Goal: Register for event/course

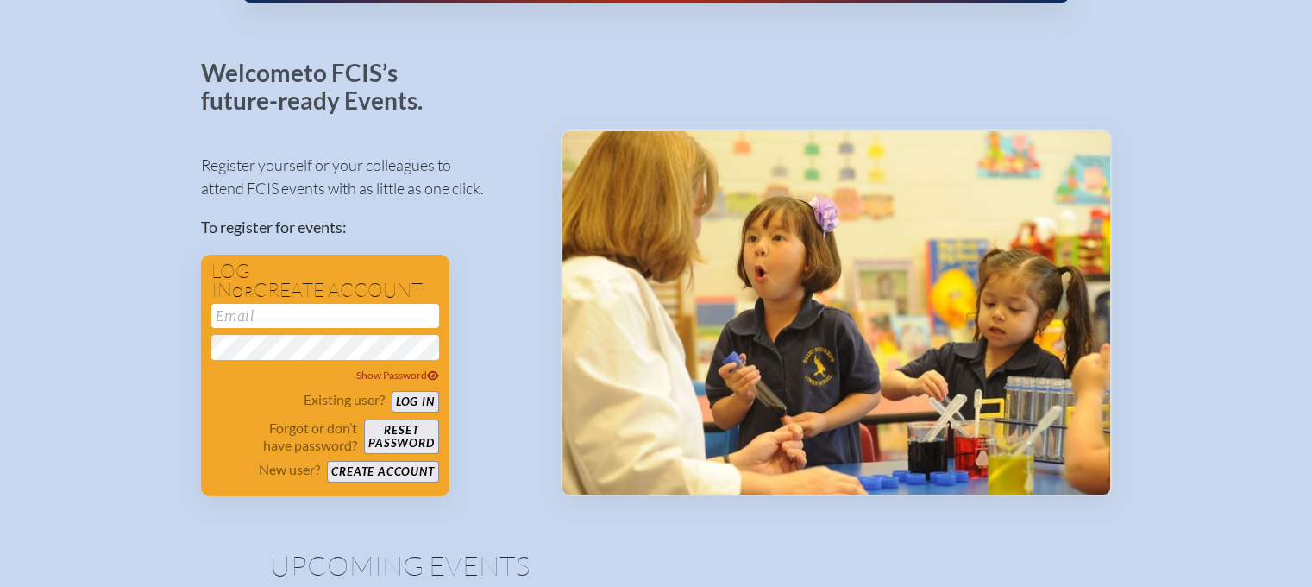
scroll to position [86, 0]
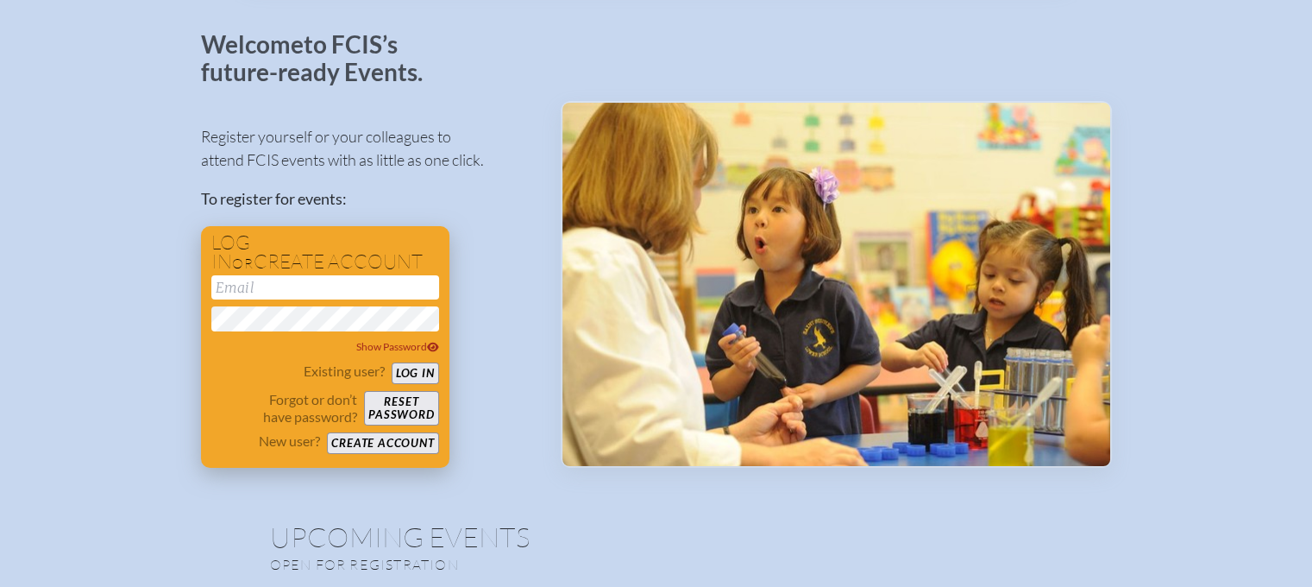
click at [382, 440] on button "Create account" at bounding box center [382, 443] width 111 height 22
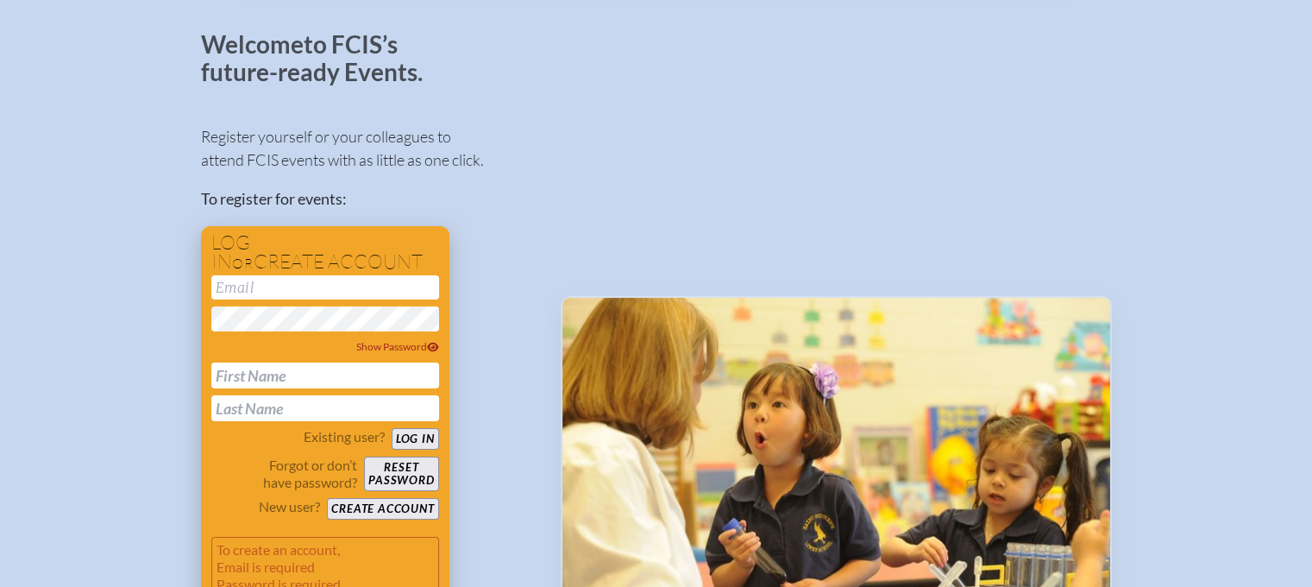
click at [299, 287] on input "email" at bounding box center [325, 287] width 228 height 24
type input "[EMAIL_ADDRESS][DOMAIN_NAME]"
click at [304, 380] on input "text" at bounding box center [325, 375] width 228 height 26
type input "Najat"
click at [233, 403] on input "text" at bounding box center [325, 408] width 228 height 26
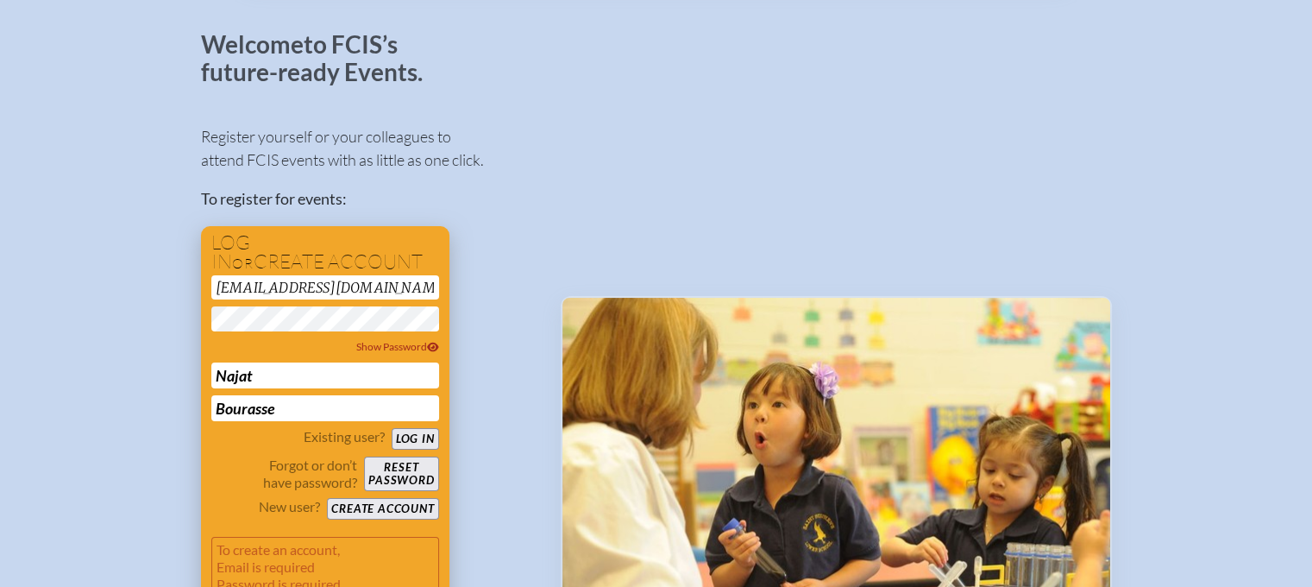
type input "Bourasse"
click at [419, 434] on button "Log in" at bounding box center [415, 439] width 47 height 22
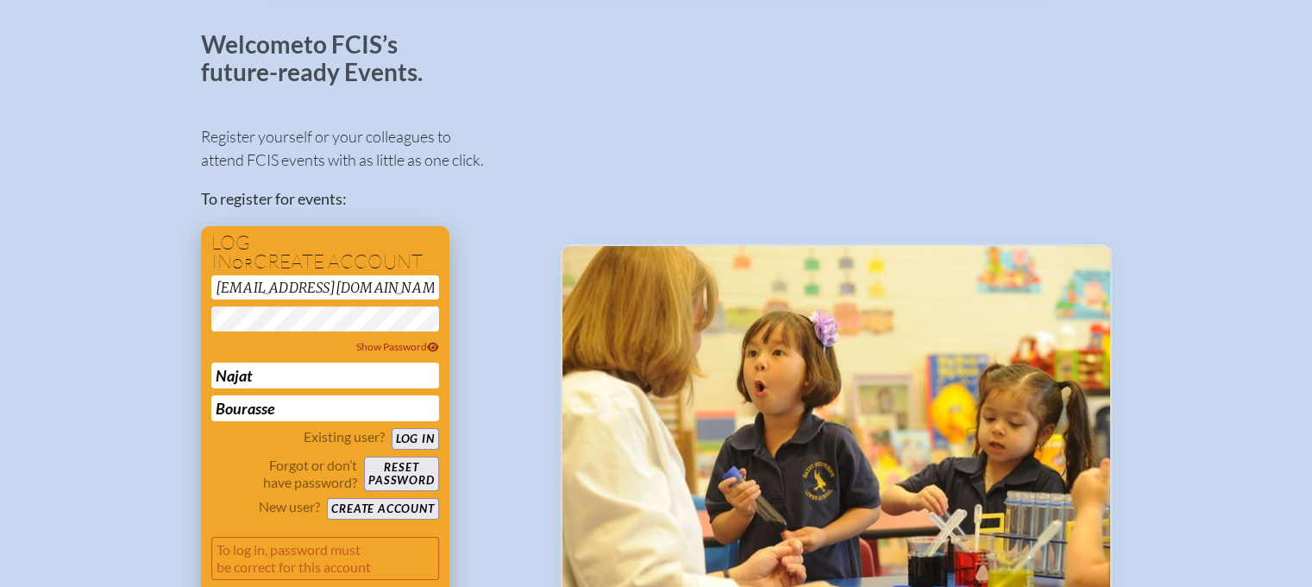
click at [414, 435] on button "Log in" at bounding box center [415, 439] width 47 height 22
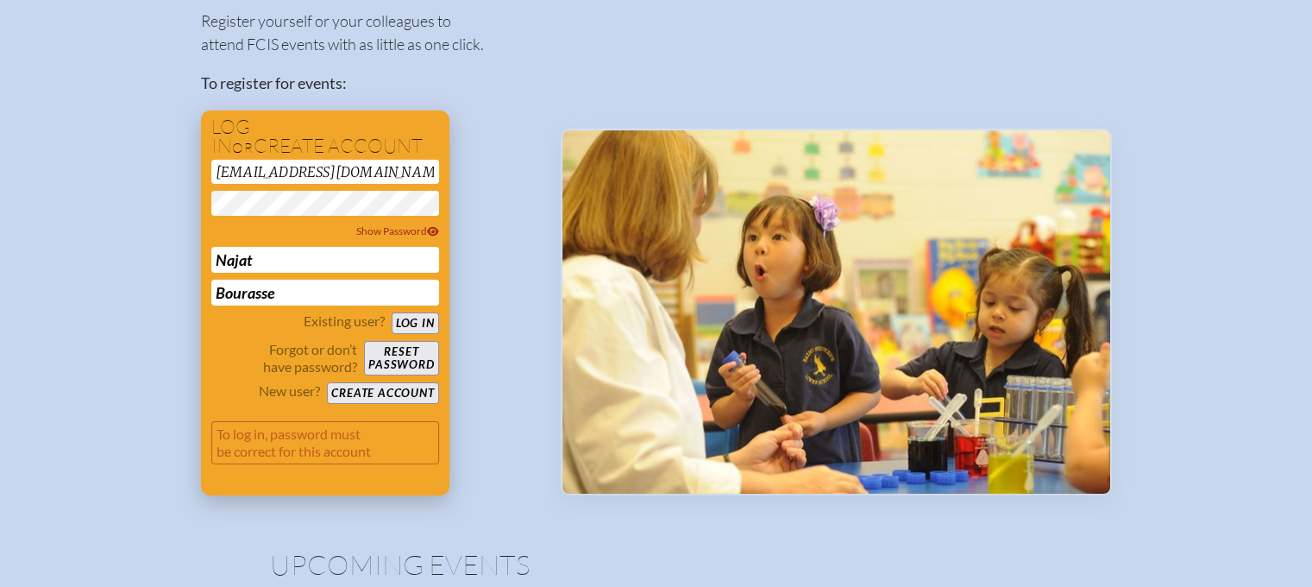
scroll to position [173, 0]
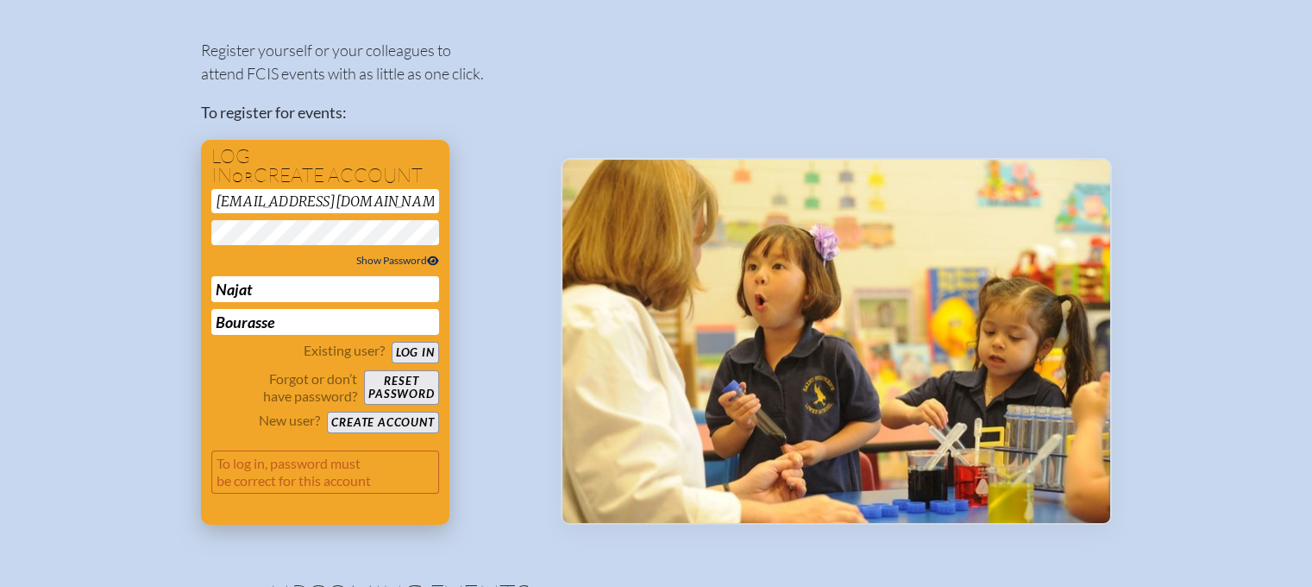
click at [435, 259] on icon at bounding box center [433, 260] width 12 height 10
click at [419, 347] on button "Log in" at bounding box center [415, 353] width 47 height 22
click at [418, 389] on button "Reset password" at bounding box center [401, 387] width 74 height 35
click at [414, 384] on button "Reset password" at bounding box center [401, 387] width 74 height 35
click at [407, 352] on button "Log in" at bounding box center [415, 353] width 47 height 22
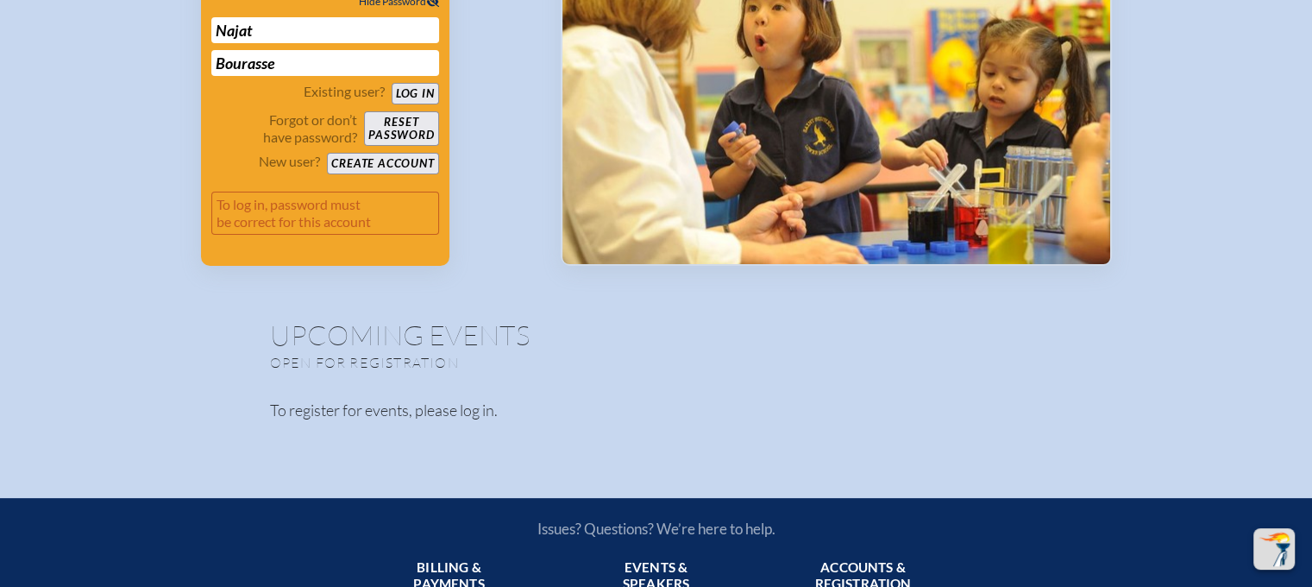
scroll to position [431, 0]
click at [369, 408] on p "To register for events, please log in." at bounding box center [656, 410] width 773 height 23
drag, startPoint x: 486, startPoint y: 410, endPoint x: 462, endPoint y: 412, distance: 23.4
click at [466, 412] on p "To register for events, please log in." at bounding box center [656, 410] width 773 height 23
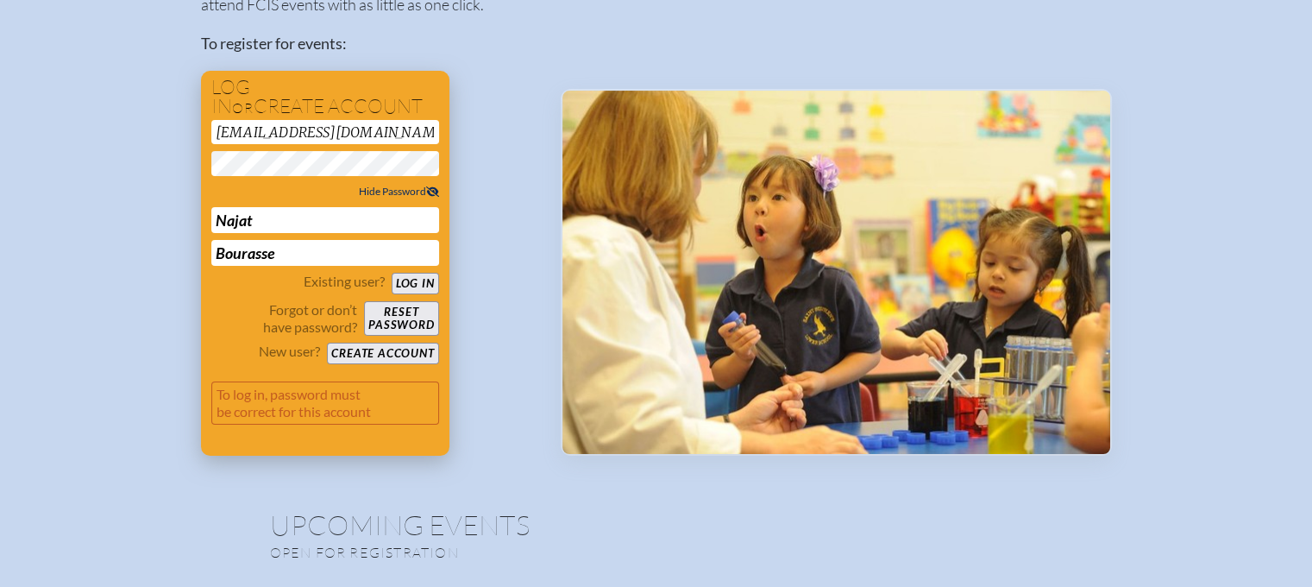
scroll to position [259, 0]
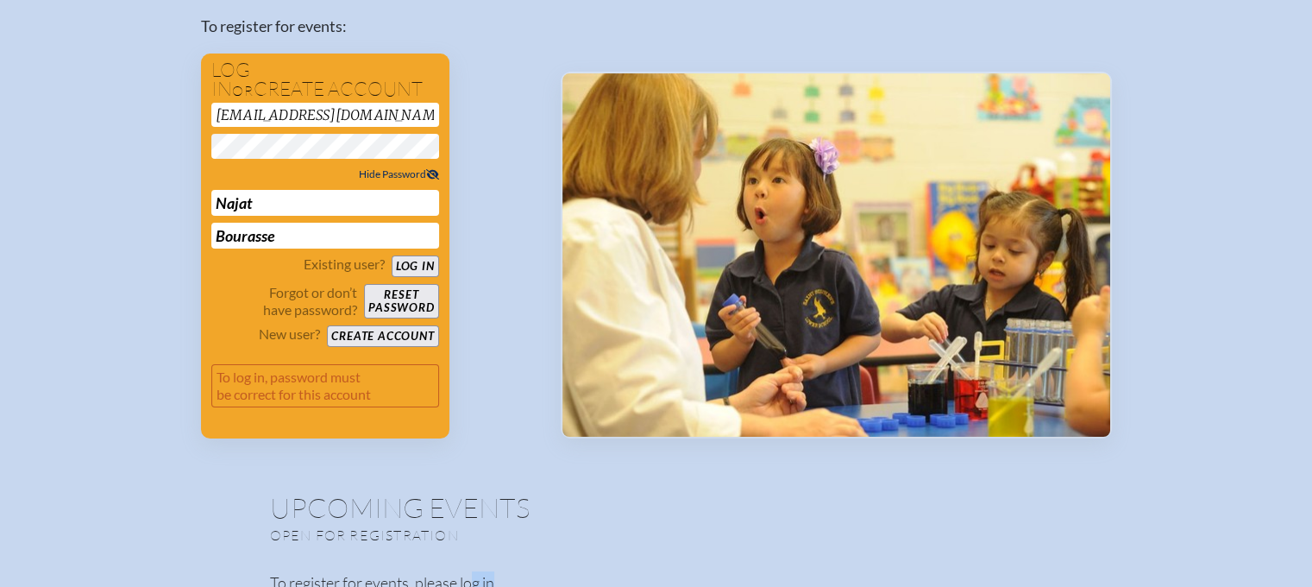
click at [409, 264] on button "Log in" at bounding box center [415, 266] width 47 height 22
click at [416, 333] on button "Create account" at bounding box center [382, 336] width 111 height 22
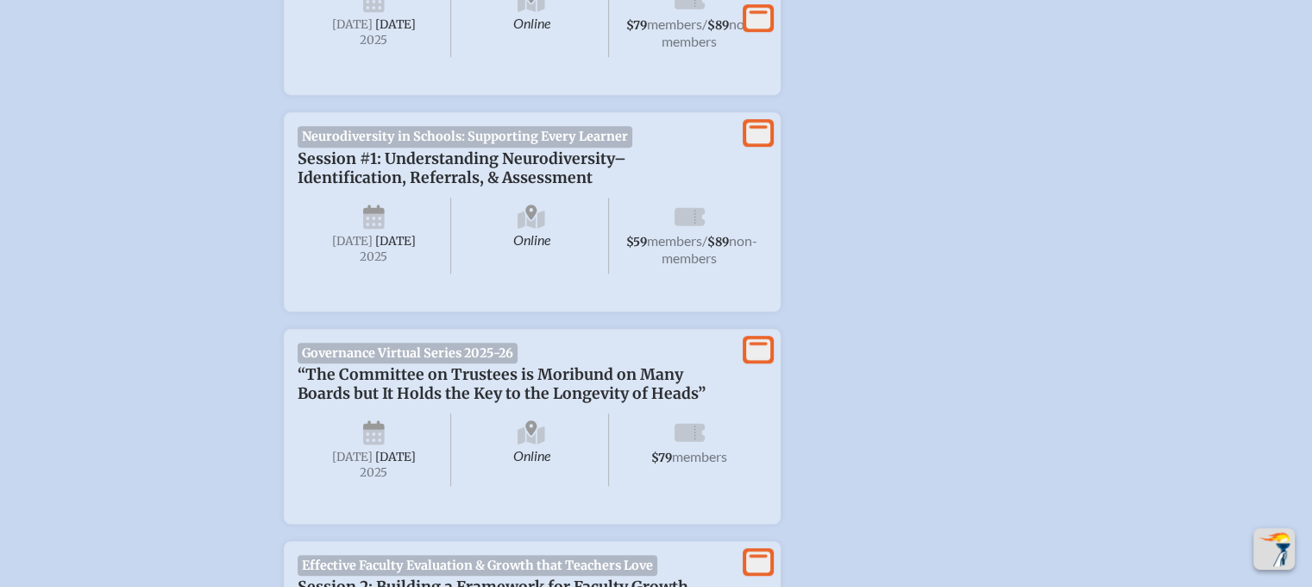
scroll to position [1035, 0]
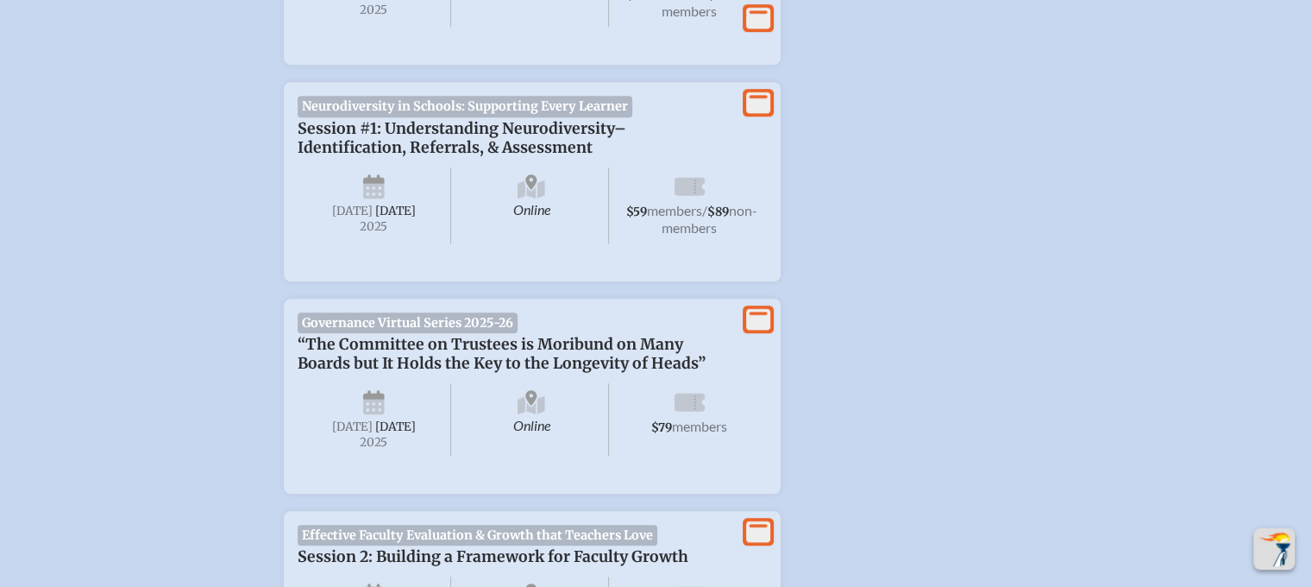
click at [387, 218] on span "[DATE]" at bounding box center [395, 211] width 41 height 15
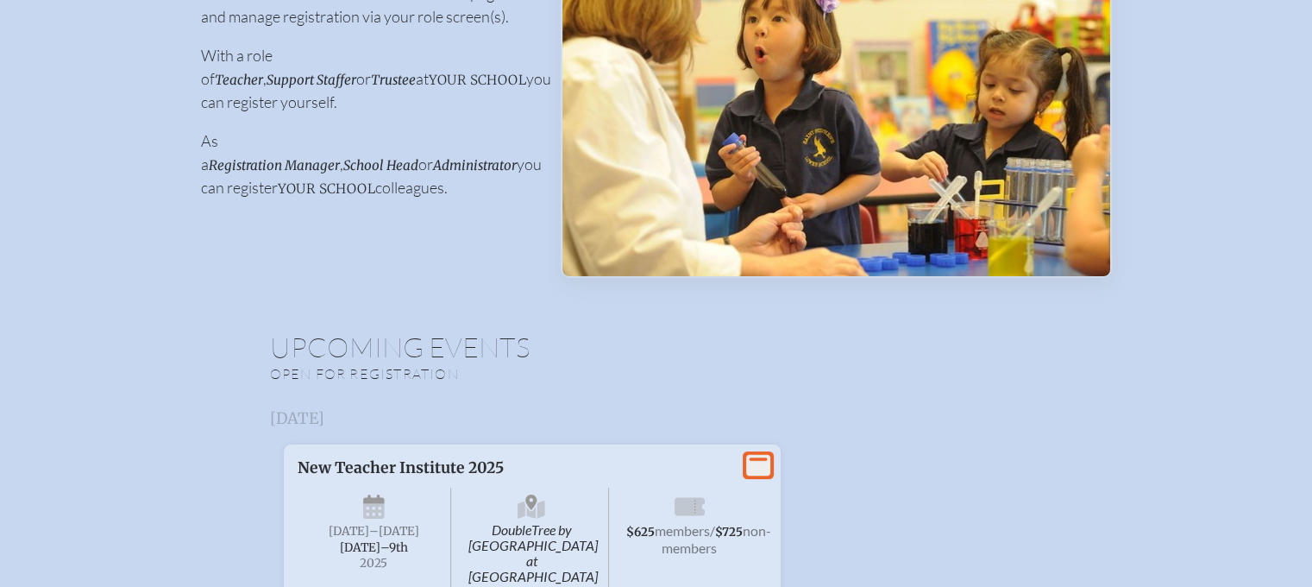
scroll to position [0, 0]
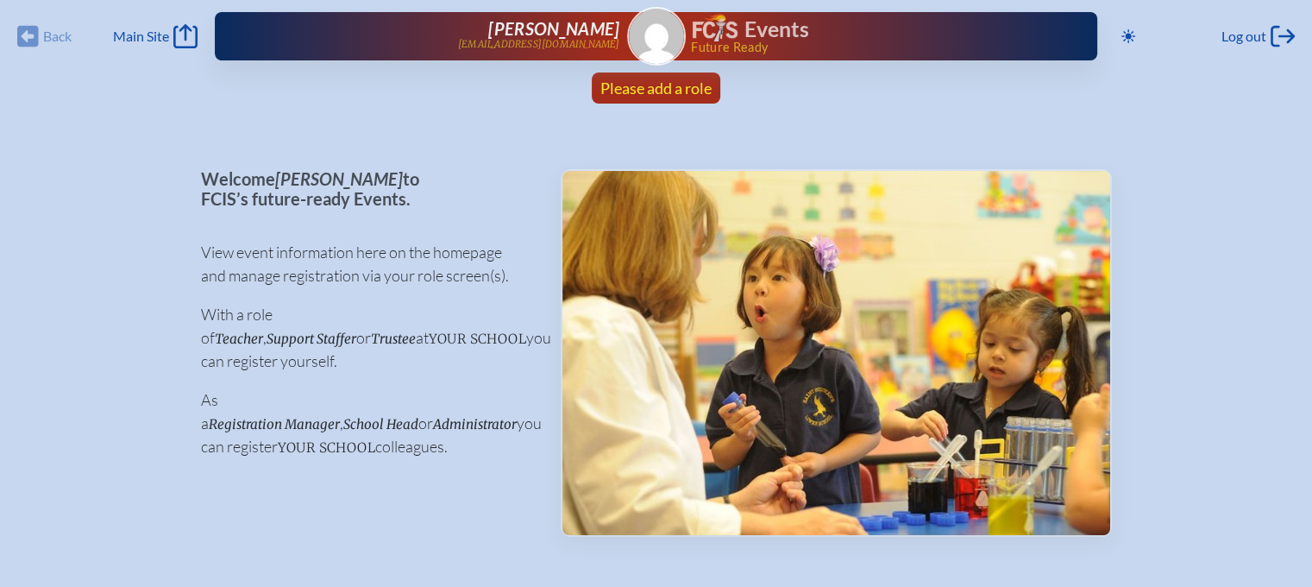
click at [652, 88] on span "Please add a role" at bounding box center [655, 88] width 111 height 19
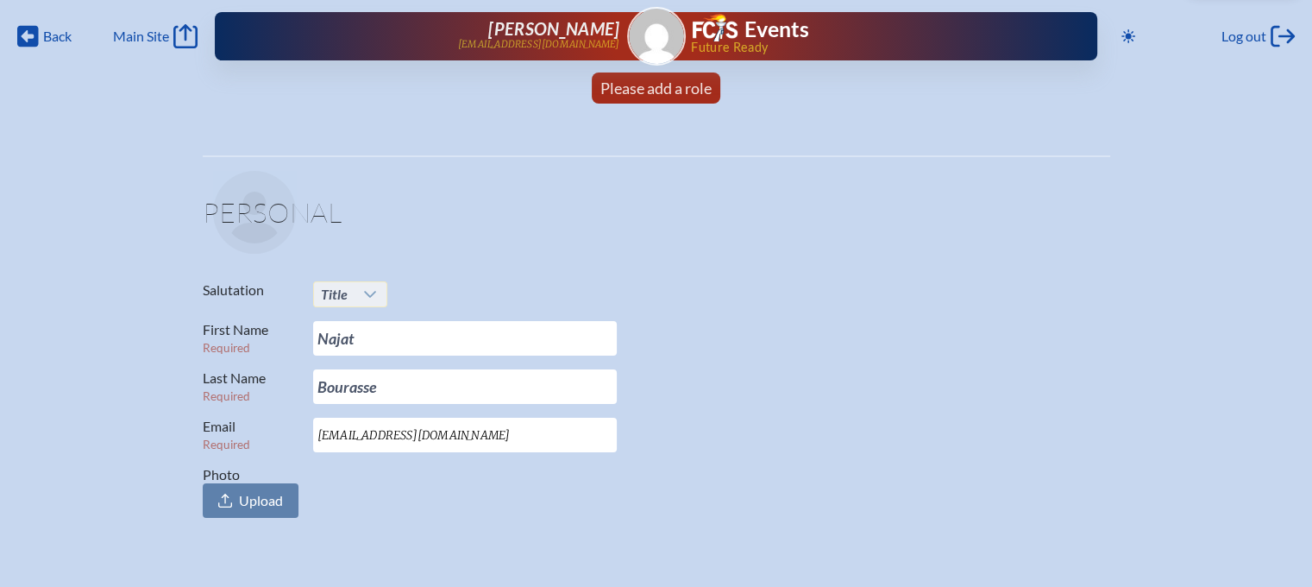
click at [363, 292] on icon at bounding box center [370, 294] width 14 height 14
click at [459, 268] on fieldset "Personal Salutation Title First Name Required [PERSON_NAME] Last Name Required …" at bounding box center [657, 347] width 908 height 385
click at [37, 29] on icon at bounding box center [28, 37] width 22 height 22
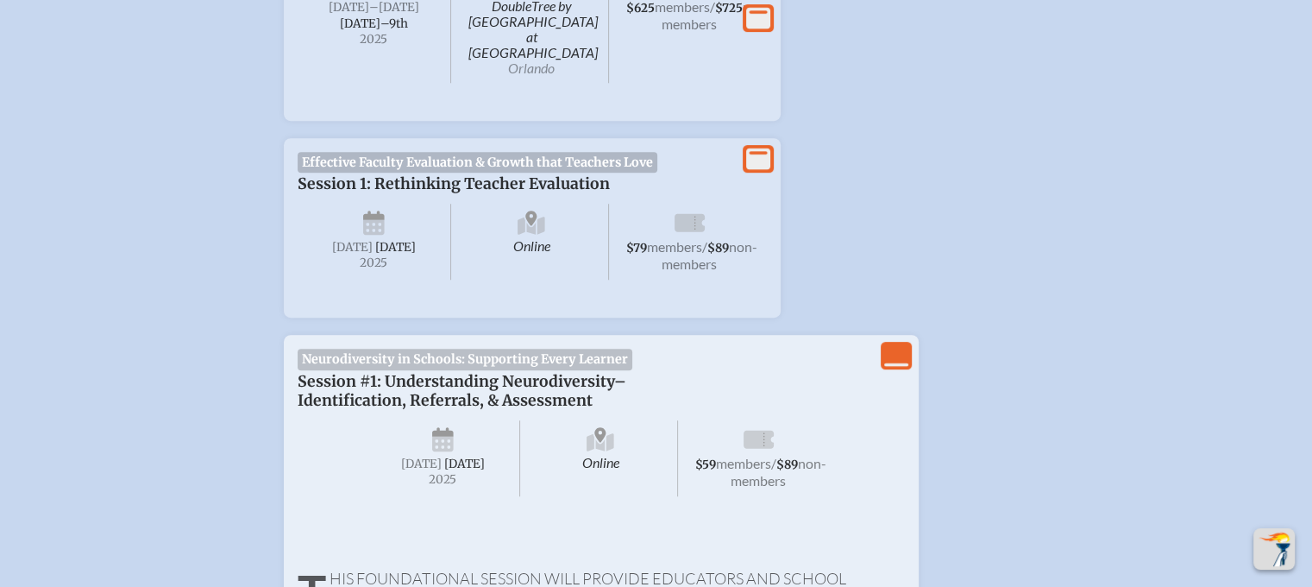
scroll to position [949, 0]
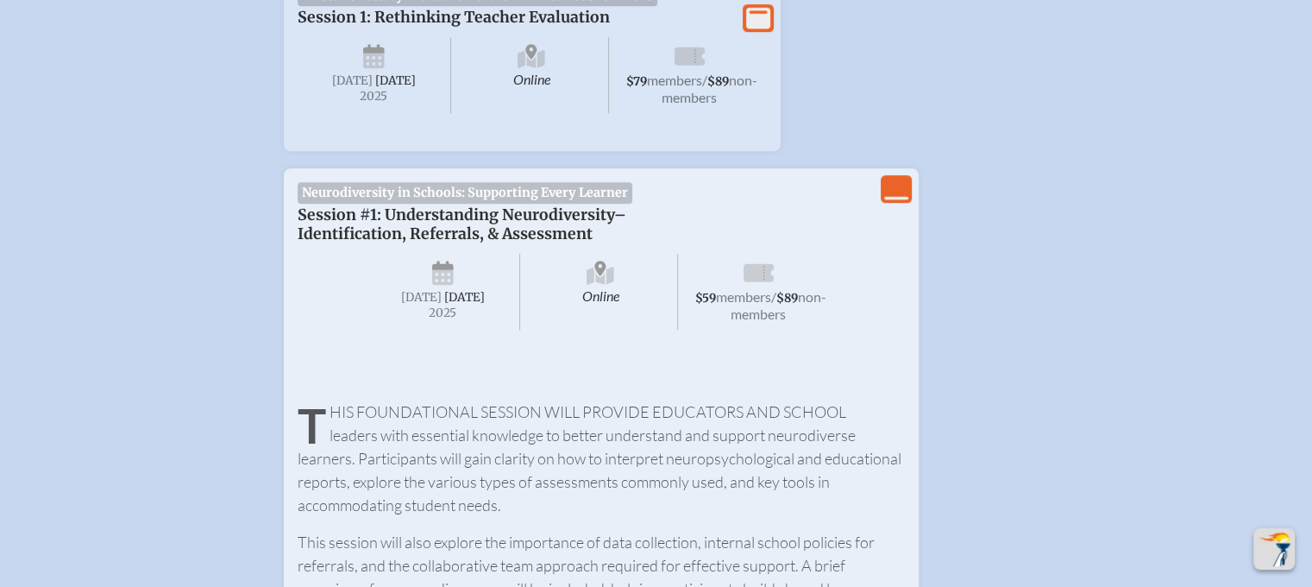
click at [900, 189] on icon "View Less" at bounding box center [896, 189] width 24 height 24
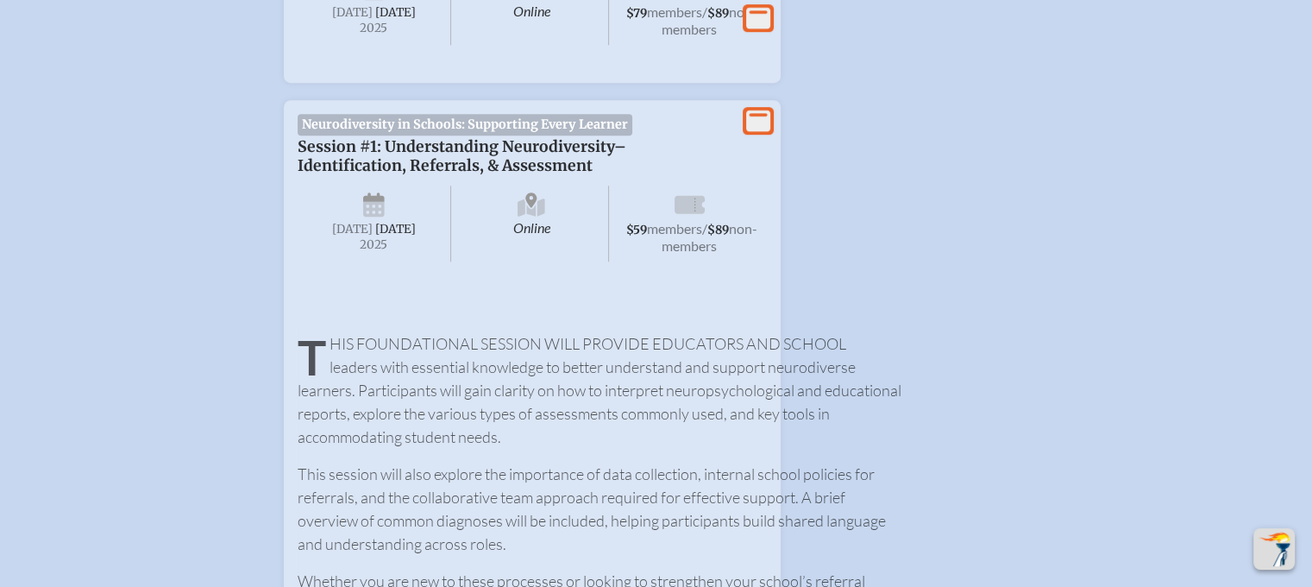
scroll to position [1101, 0]
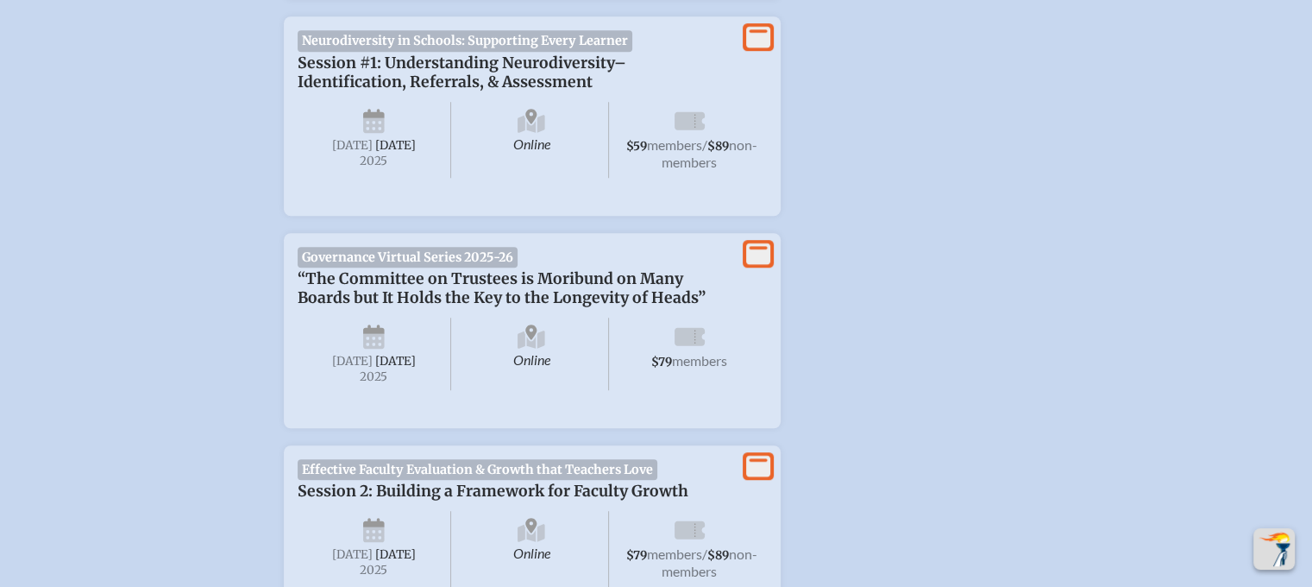
click at [383, 53] on p "Session #1: Understanding Neurodiversity–Identification, Referrals, & Assessment" at bounding box center [515, 72] width 435 height 38
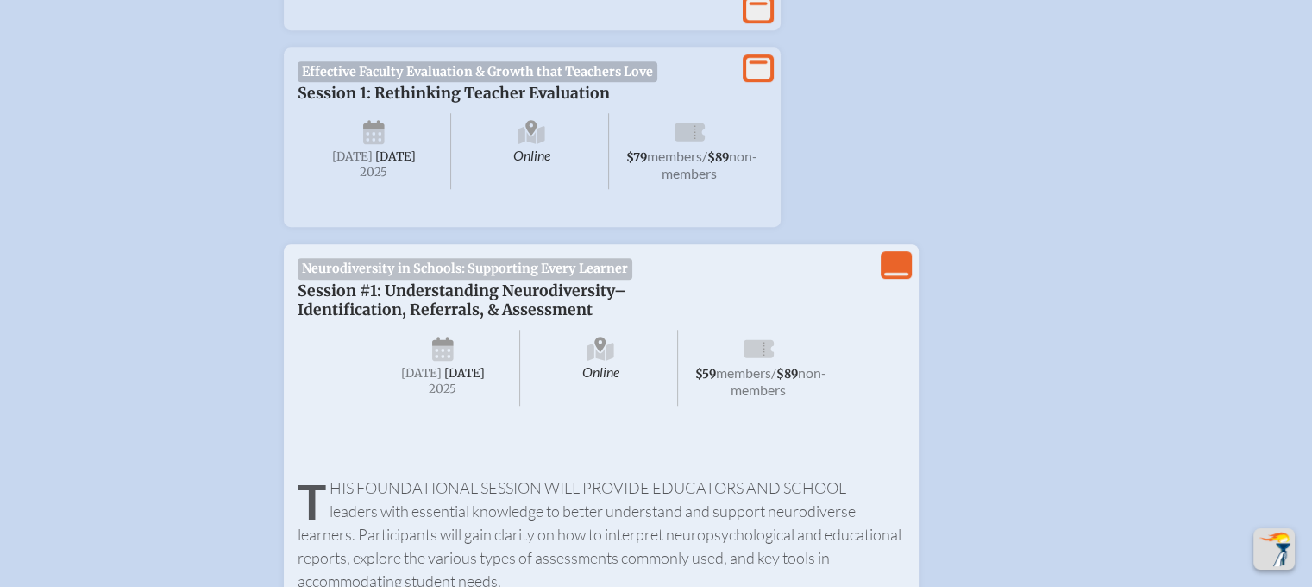
scroll to position [842, 0]
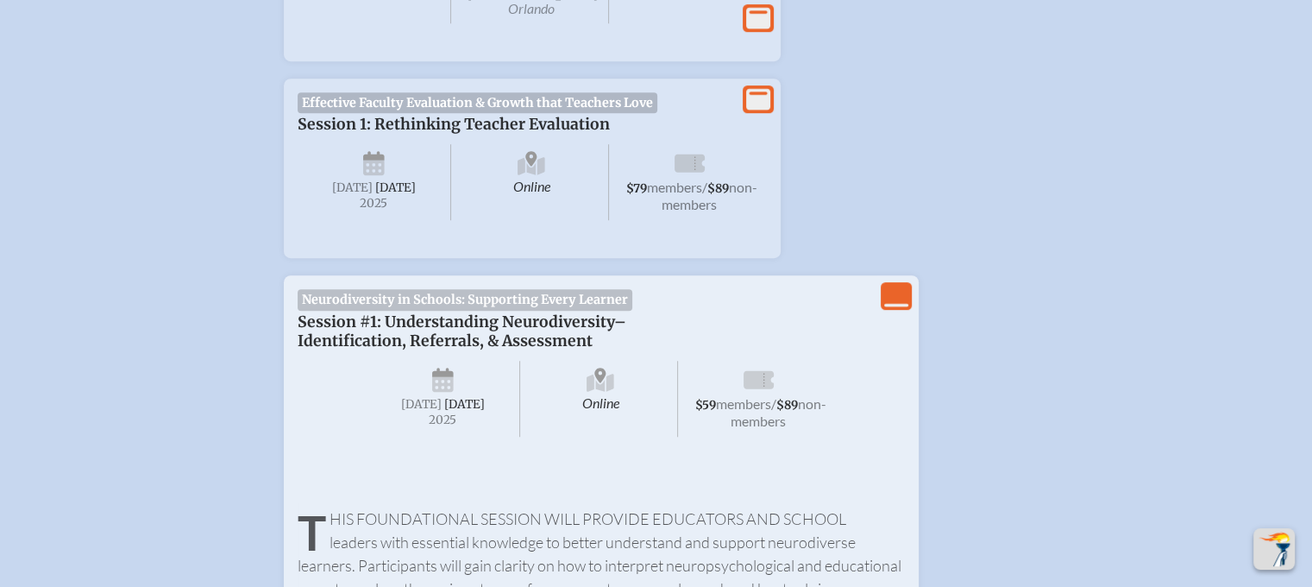
click at [902, 290] on icon "View Less" at bounding box center [896, 296] width 24 height 24
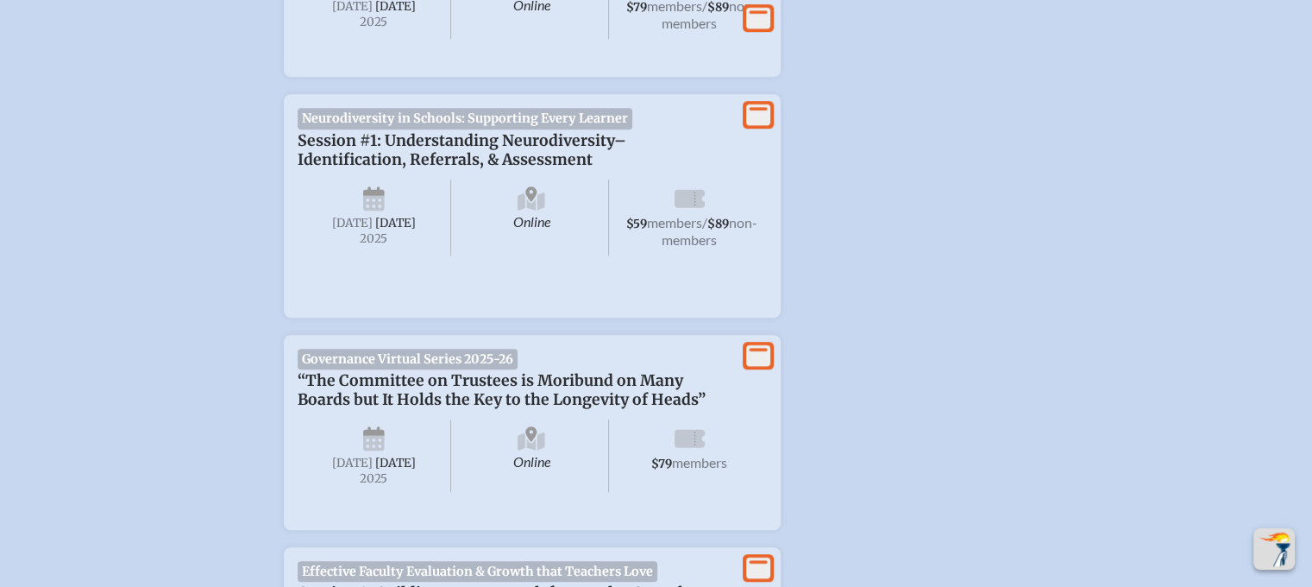
scroll to position [1101, 0]
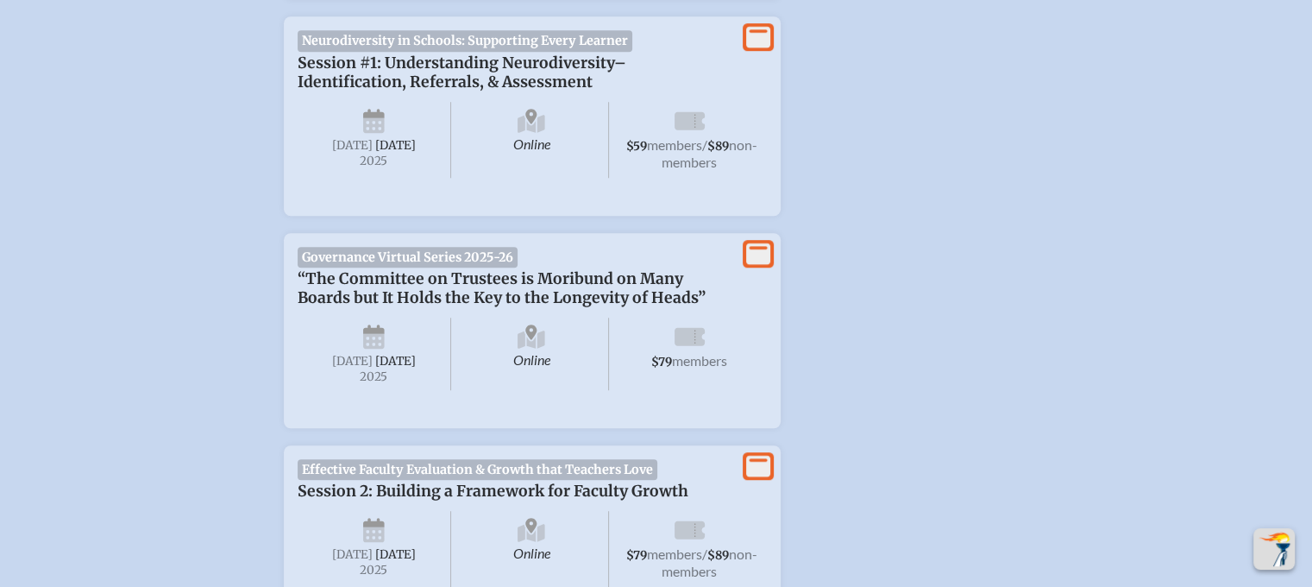
click at [762, 38] on icon at bounding box center [758, 38] width 24 height 22
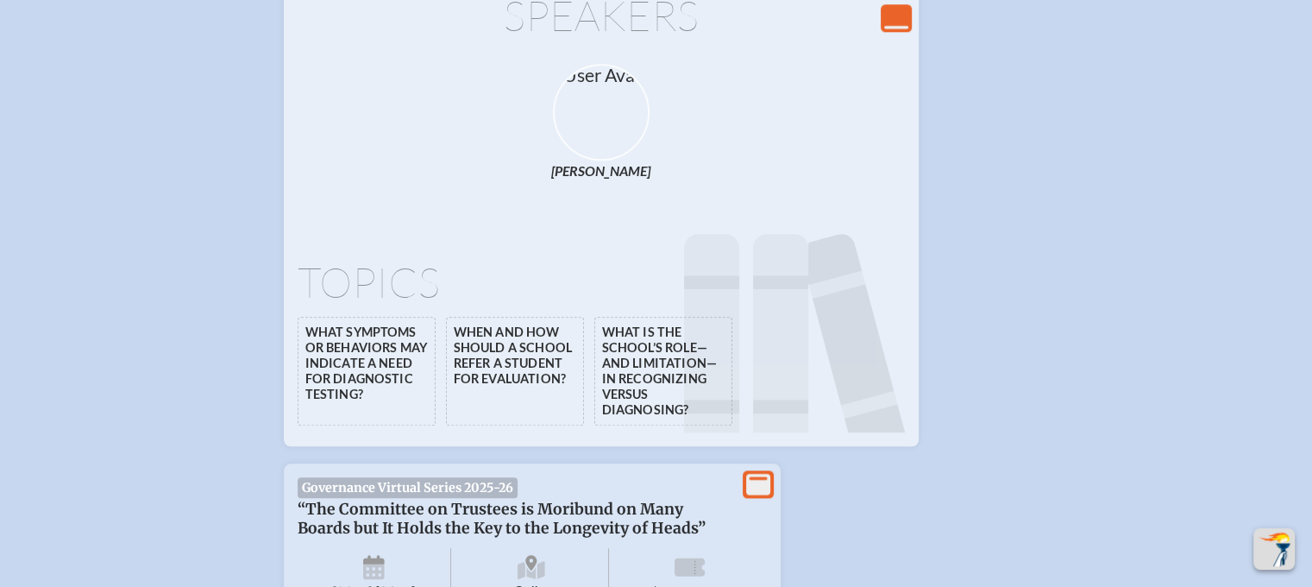
scroll to position [1791, 0]
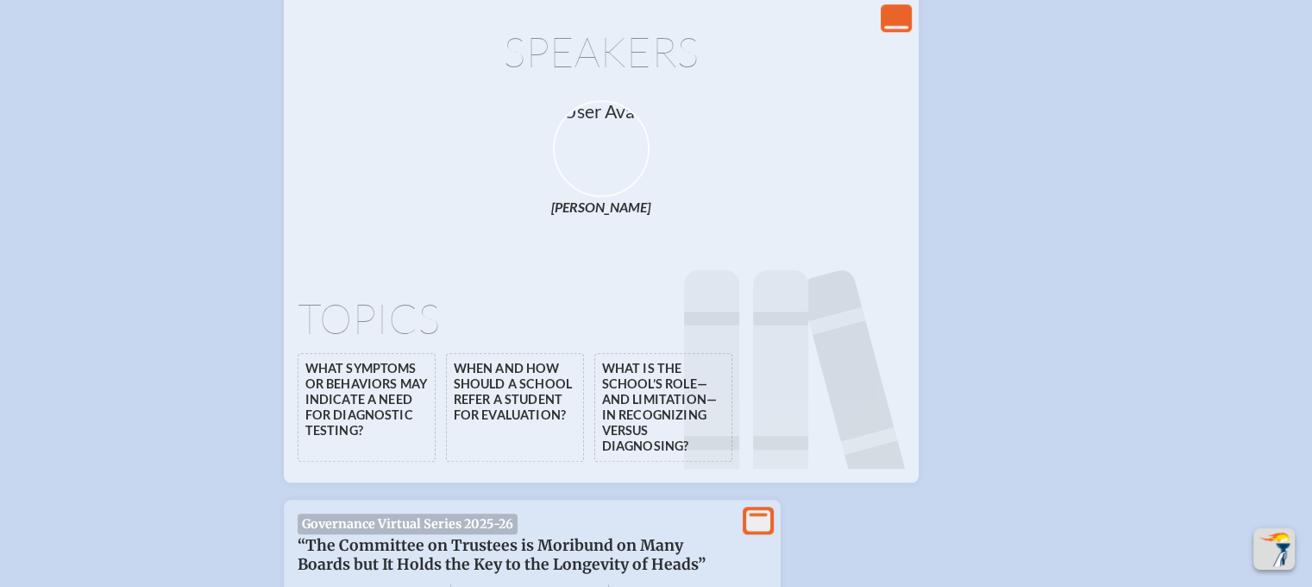
click at [764, 213] on div "Speakers [PERSON_NAME]" at bounding box center [601, 102] width 607 height 225
click at [763, 213] on div "Speakers [PERSON_NAME]" at bounding box center [601, 102] width 607 height 225
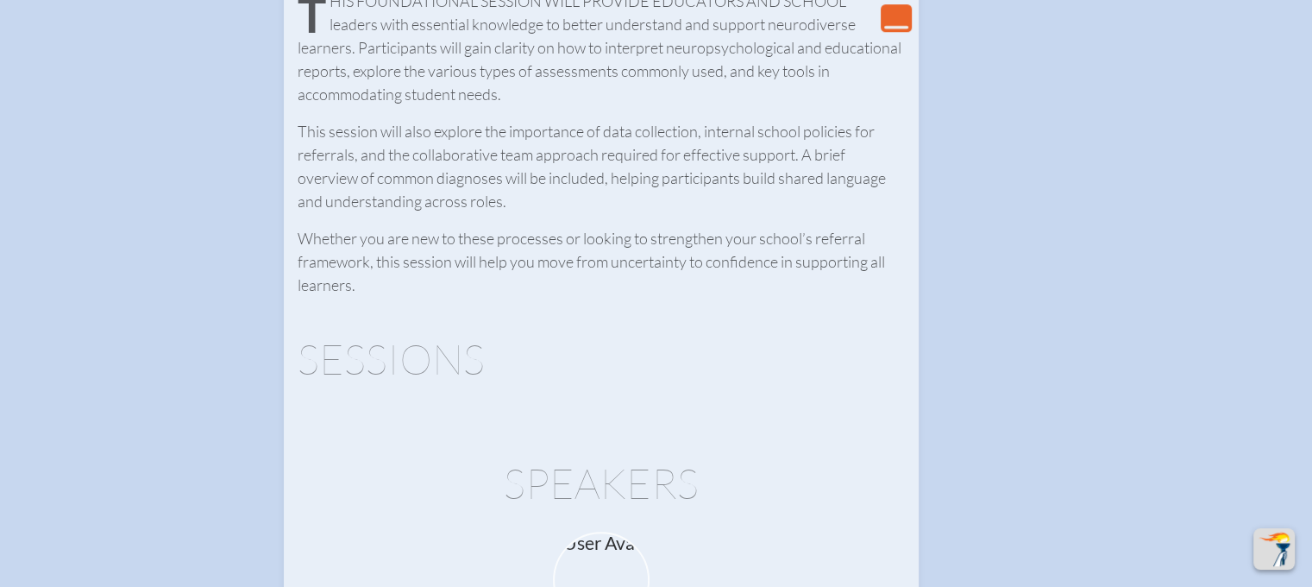
click at [739, 213] on p "This session will also explore the importance of data collection, internal scho…" at bounding box center [601, 166] width 607 height 93
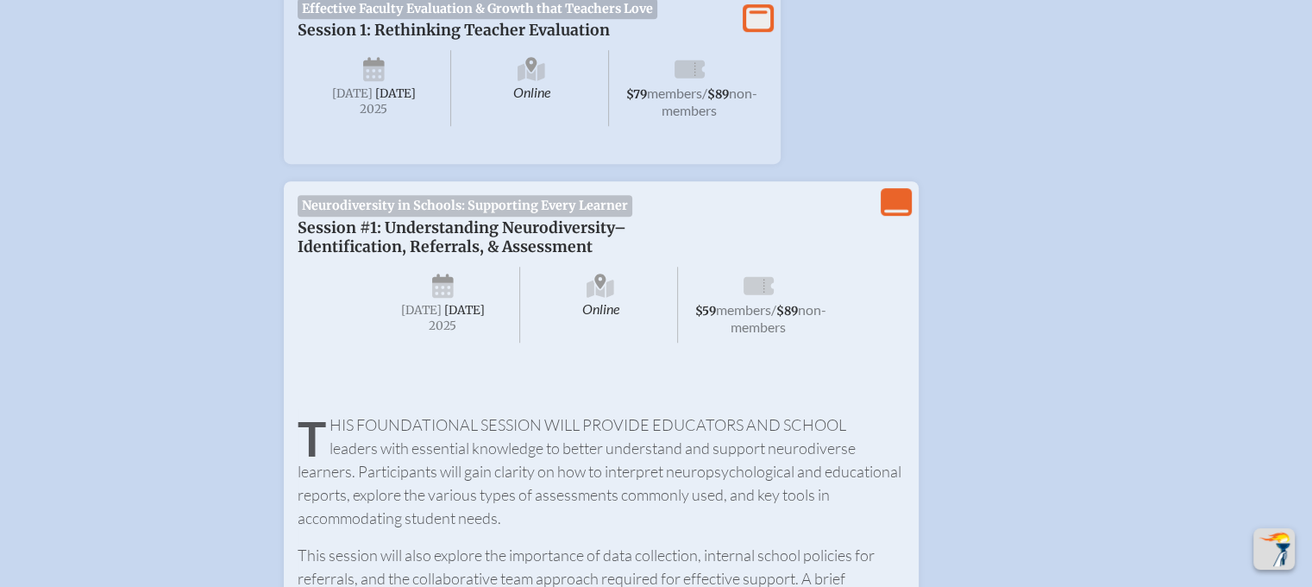
scroll to position [842, 0]
